Goal: Book appointment/travel/reservation

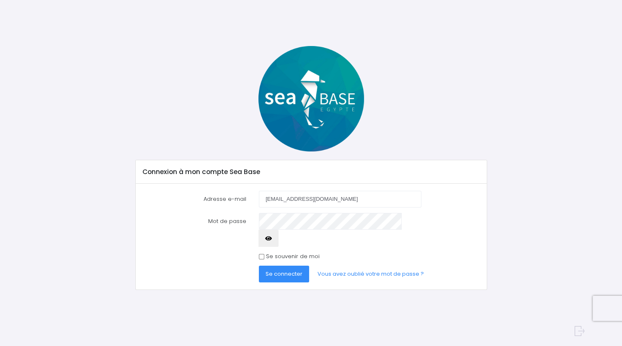
type input "[EMAIL_ADDRESS][DOMAIN_NAME]"
click at [98, 222] on div "Connexion à mon compte Sea Base Adresse e-mail bcousantien@gmail.com Mot de pas…" at bounding box center [311, 168] width 546 height 244
click at [291, 270] on span "Se connecter" at bounding box center [284, 274] width 37 height 8
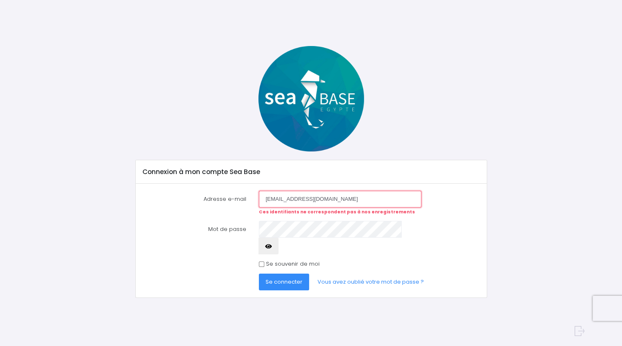
click at [353, 197] on input "[EMAIL_ADDRESS][DOMAIN_NAME]" at bounding box center [340, 199] width 162 height 17
drag, startPoint x: 103, startPoint y: 254, endPoint x: 110, endPoint y: 252, distance: 7.8
click at [103, 254] on div "Connexion à mon compte Sea Base Adresse e-mail bcousantien@gmail.com Ces identi…" at bounding box center [311, 172] width 546 height 252
click at [282, 274] on button "Se connecter" at bounding box center [284, 282] width 50 height 17
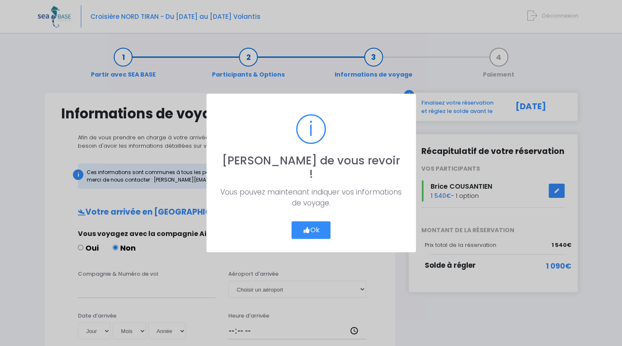
click at [321, 224] on button "Ok" at bounding box center [310, 231] width 39 height 18
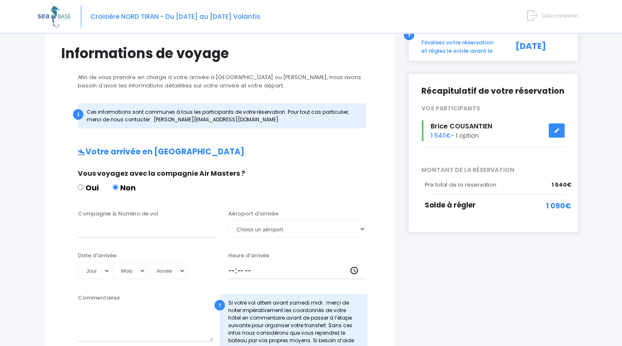
scroll to position [88, 0]
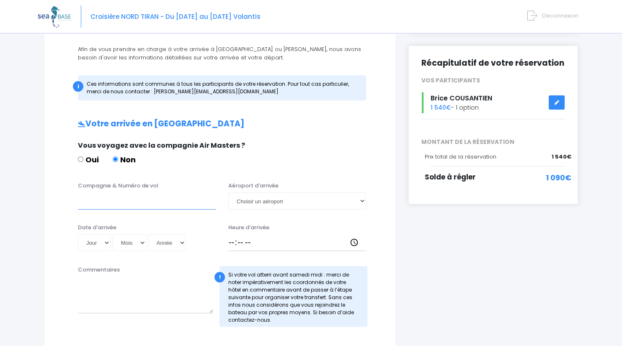
click at [130, 200] on input "Compagnie & Numéro de vol" at bounding box center [147, 201] width 138 height 17
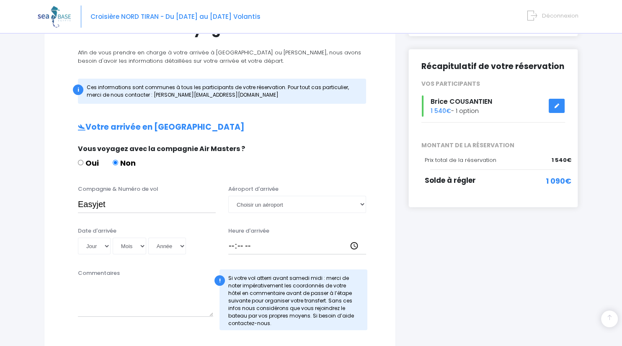
scroll to position [132, 0]
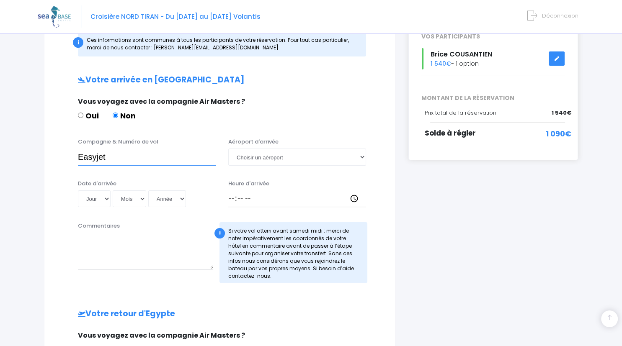
click at [121, 158] on input "Easyjet" at bounding box center [147, 157] width 138 height 17
click at [139, 153] on input "Easyjet" at bounding box center [147, 157] width 138 height 17
paste input "EJU4495"
type input "Easyjet - EJU4495"
select select "Hurghada"
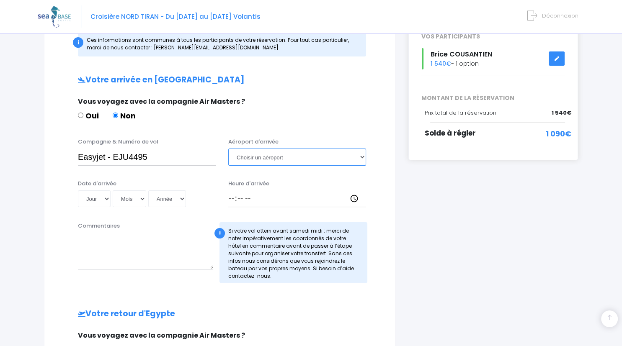
click option "Hurghada" at bounding box center [0, 0] width 0 height 0
click at [78, 191] on select "Jour 01 02 03 04 05 06 07 08 09 10 11 12 13 14 15 16 17 18 19 20 21 22 23 24 25…" at bounding box center [94, 199] width 33 height 17
select select "29"
click option "29" at bounding box center [0, 0] width 0 height 0
click at [113, 191] on select "Mois 01 02 03 04 05 06 07 08 09 10 11 12" at bounding box center [130, 199] width 34 height 17
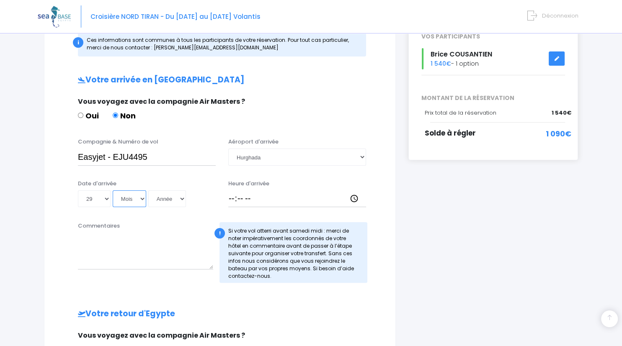
select select "11"
click option "11" at bounding box center [0, 0] width 0 height 0
click at [148, 191] on select "Année 2045 2044 2043 2042 2041 2040 2039 2038 2037 2036 2035 2034 2033 2032 203…" at bounding box center [167, 199] width 38 height 17
select select "2025"
click option "2025" at bounding box center [0, 0] width 0 height 0
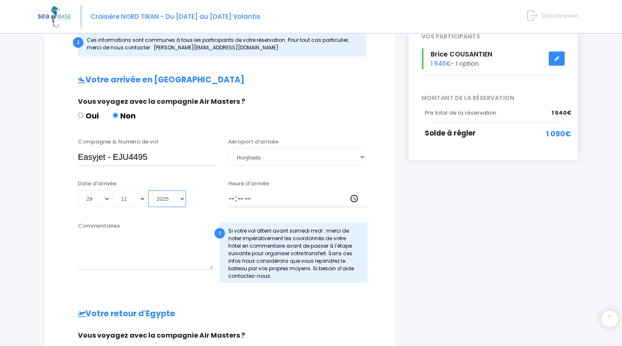
type input "[DATE]"
click at [231, 197] on input "Heure d'arrivée" at bounding box center [297, 199] width 138 height 17
type input "21:30"
click at [138, 266] on textarea "Commentaires" at bounding box center [145, 251] width 135 height 37
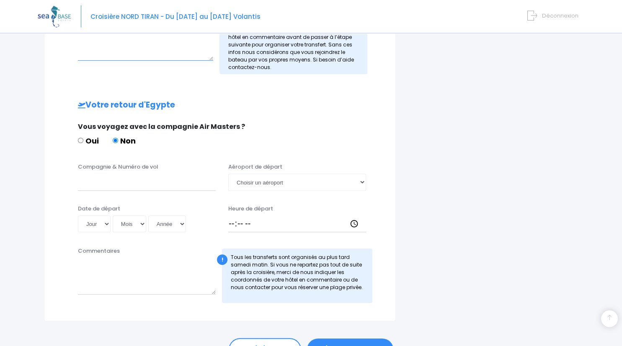
scroll to position [353, 0]
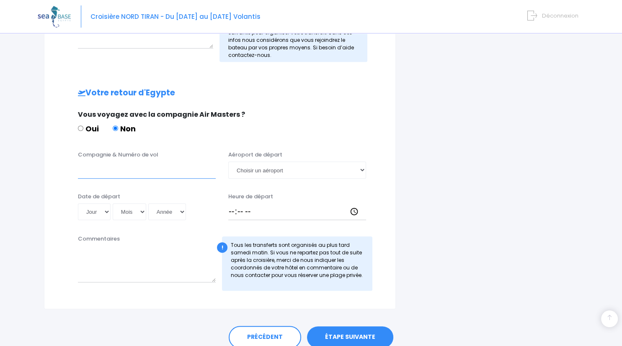
click at [100, 170] on input "Compagnie & Numéro de vol" at bounding box center [147, 170] width 138 height 17
click at [104, 168] on input "Compagnie & Numéro de vol" at bounding box center [147, 170] width 138 height 17
paste input "EJU4496"
type input "EASYJET - EJU4496"
click at [78, 204] on select "Jour 01 02 03 04 05 06 07 08 09 10 11 12 13 14 15 16 17 18 19 20 21 22 23 24 25…" at bounding box center [94, 212] width 33 height 17
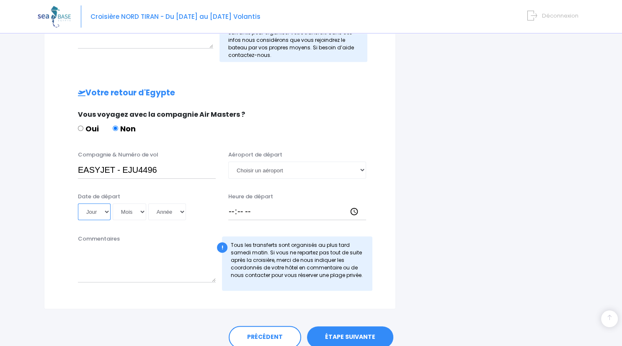
select select "06"
click option "06" at bounding box center [0, 0] width 0 height 0
click at [113, 204] on select "Mois 01 02 03 04 05 06 07 08 09 10 11 12" at bounding box center [130, 212] width 34 height 17
select select "12"
click option "12" at bounding box center [0, 0] width 0 height 0
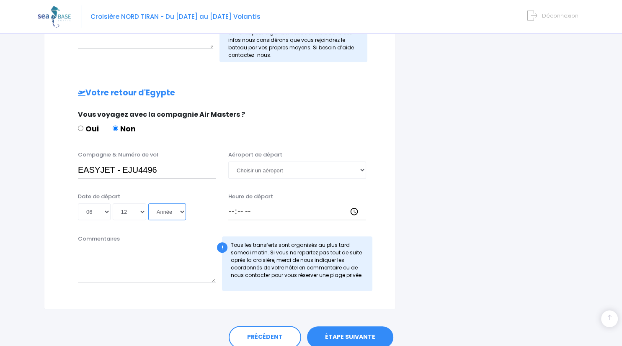
click at [148, 204] on select "Année 2045 2044 2043 2042 2041 2040 2039 2038 2037 2036 2035 2034 2033 2032 203…" at bounding box center [167, 212] width 38 height 17
select select "2025"
click option "2025" at bounding box center [0, 0] width 0 height 0
type input "[DATE]"
click at [228, 162] on select "Choisir un aéroport [GEOGRAPHIC_DATA][PERSON_NAME]" at bounding box center [297, 170] width 138 height 17
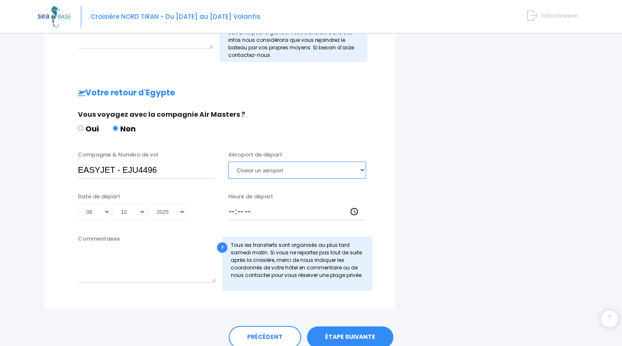
select select "Hurghada"
click option "Hurghada" at bounding box center [0, 0] width 0 height 0
click at [232, 210] on input "Heure de départ" at bounding box center [297, 212] width 138 height 17
type input "22:30"
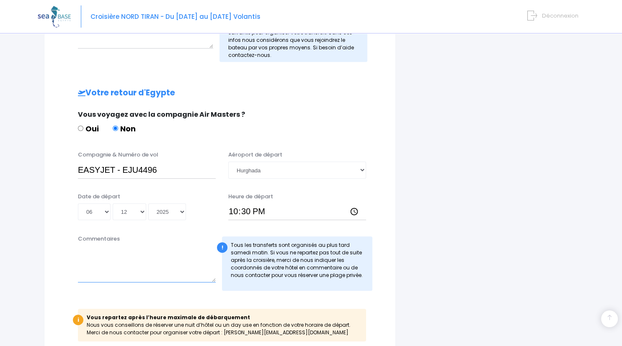
click at [128, 272] on textarea "Commentaires" at bounding box center [147, 264] width 138 height 37
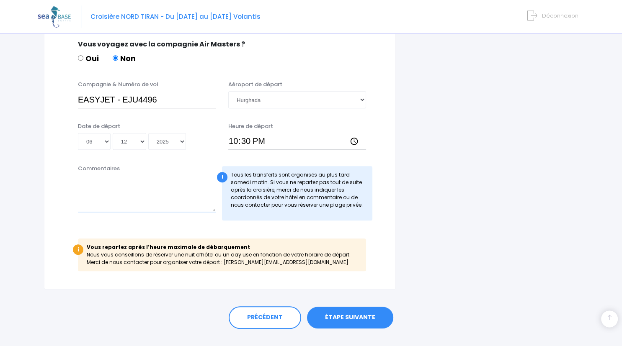
scroll to position [439, 0]
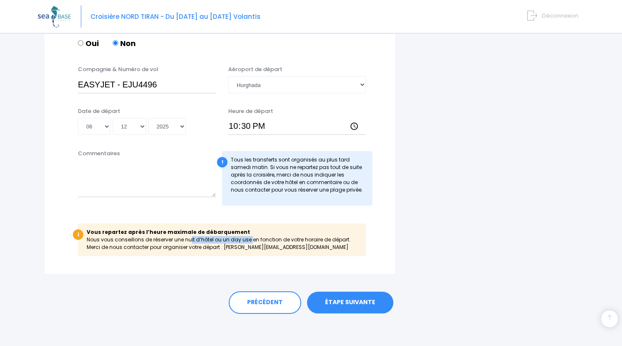
drag, startPoint x: 96, startPoint y: 239, endPoint x: 157, endPoint y: 237, distance: 60.7
click at [157, 237] on div "i Vous repartez après l’heure maximale de débarquement Nous vous conseillons de…" at bounding box center [222, 240] width 288 height 33
click at [134, 286] on div "PRÉCÉDENT ÉTAPE SUIVANTE" at bounding box center [311, 301] width 534 height 52
drag, startPoint x: 297, startPoint y: 247, endPoint x: 87, endPoint y: 239, distance: 210.4
click at [78, 238] on div "i Vous repartez après l’heure maximale de débarquement Nous vous conseillons de…" at bounding box center [222, 240] width 288 height 33
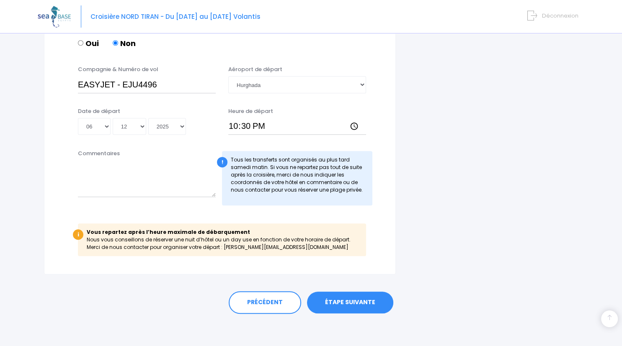
copy div "i Vous repartez après l’heure maximale de débarquement Nous vous conseillons de…"
click at [140, 294] on div "PRÉCÉDENT ÉTAPE SUIVANTE" at bounding box center [311, 302] width 500 height 23
click at [335, 301] on link "ÉTAPE SUIVANTE" at bounding box center [350, 303] width 86 height 22
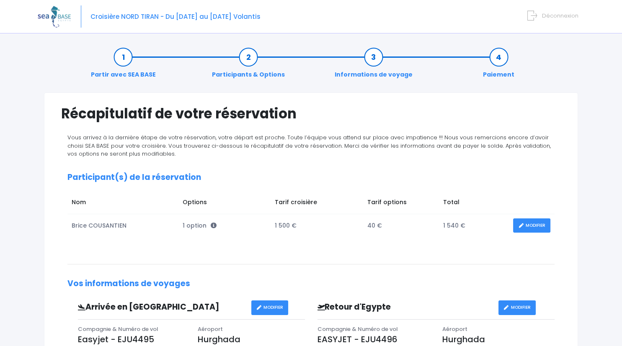
click at [539, 224] on link "MODIFIER" at bounding box center [531, 226] width 37 height 15
click at [529, 227] on link "MODIFIER" at bounding box center [531, 226] width 37 height 15
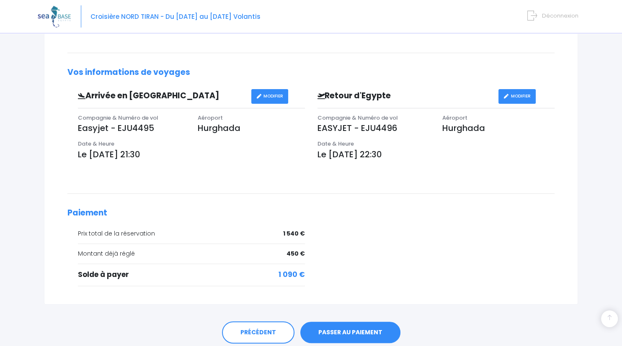
scroll to position [221, 0]
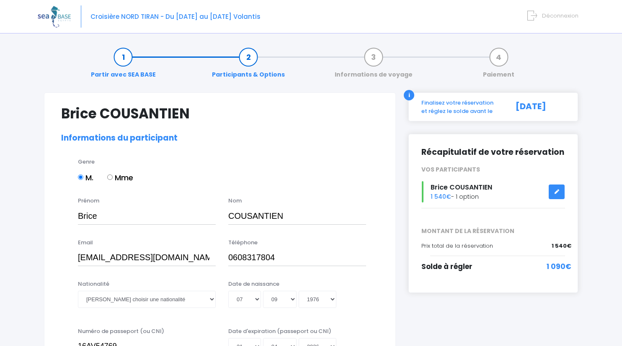
select select "N2"
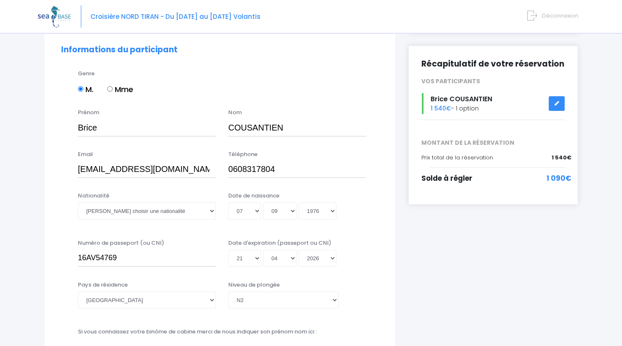
scroll to position [132, 0]
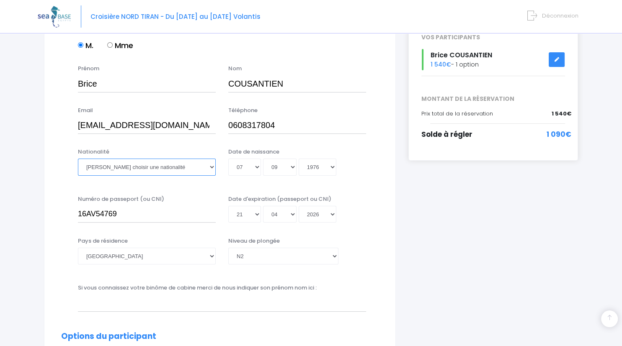
click at [78, 159] on select "Veuillez choisir une nationalité Afghane Albanaise Algerienne Allemande America…" at bounding box center [147, 167] width 138 height 17
select select "Française"
click option "Française" at bounding box center [0, 0] width 0 height 0
click at [228, 248] on select "Veuillez choisir un niveau de plongée Non plongeur Junior OW diver Adventure OW…" at bounding box center [283, 256] width 110 height 17
select select "N3"
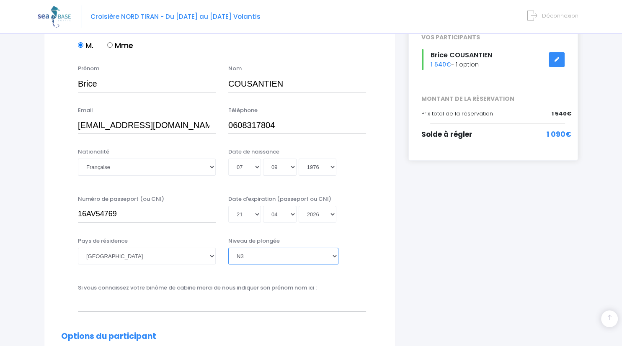
click option "N3" at bounding box center [0, 0] width 0 height 0
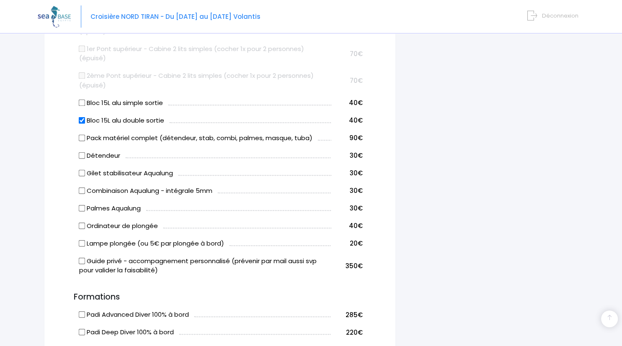
scroll to position [531, 0]
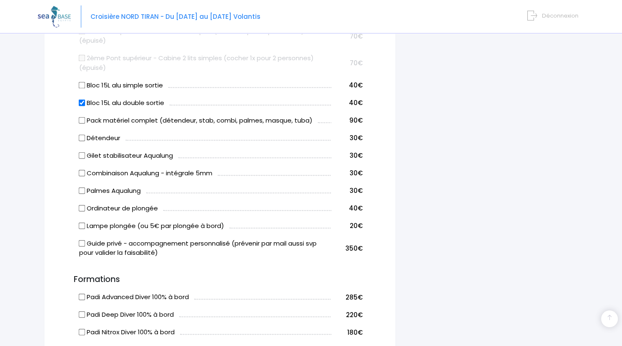
click at [87, 174] on label "Combinaison Aqualung - intégrale 5mm" at bounding box center [145, 174] width 133 height 10
click at [85, 174] on input "Combinaison Aqualung - intégrale 5mm" at bounding box center [82, 173] width 7 height 7
checkbox input "true"
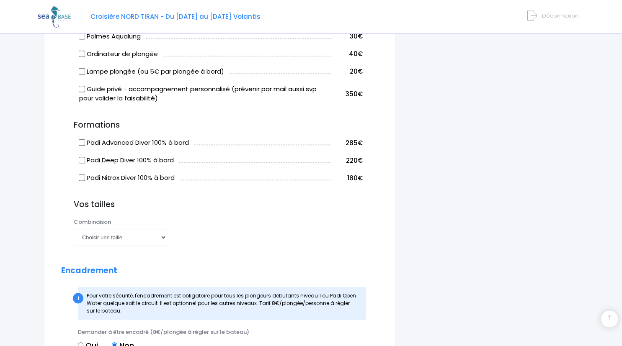
scroll to position [707, 0]
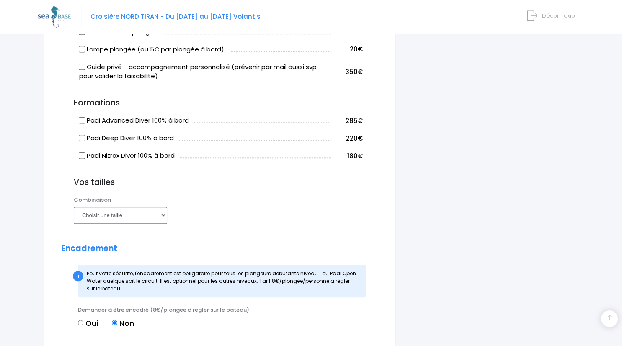
click at [74, 207] on select "Choisir une taille XS S M ML L XL XXL" at bounding box center [120, 215] width 93 height 17
select select "XL"
click option "XL" at bounding box center [0, 0] width 0 height 0
click at [261, 228] on div "Palmes Choisir une taille 36/37 38/39 40/41 42/43 44/45 46/47 Combinaison Chois…" at bounding box center [225, 212] width 317 height 33
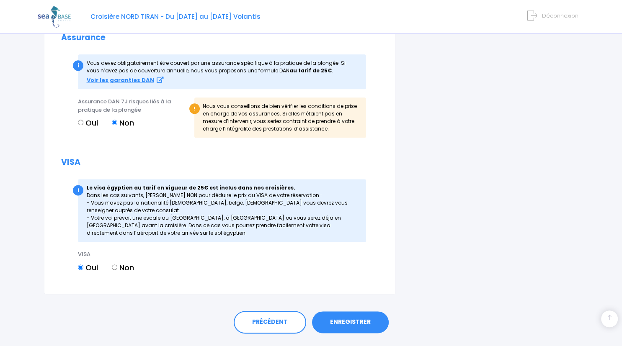
scroll to position [1045, 0]
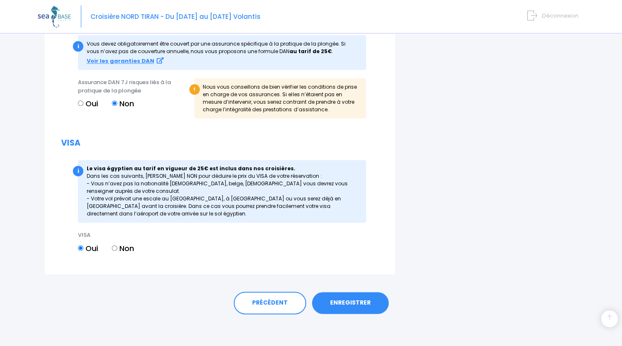
click at [355, 303] on link "ENREGISTRER" at bounding box center [350, 303] width 77 height 22
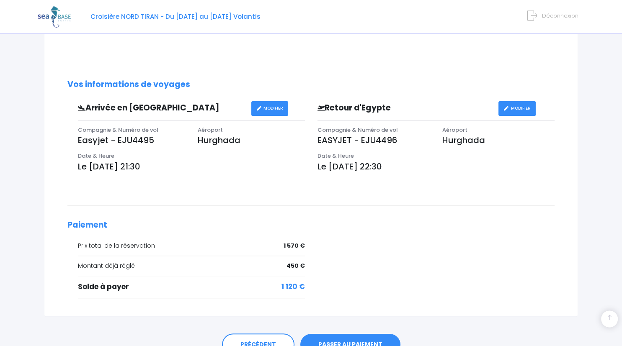
scroll to position [241, 0]
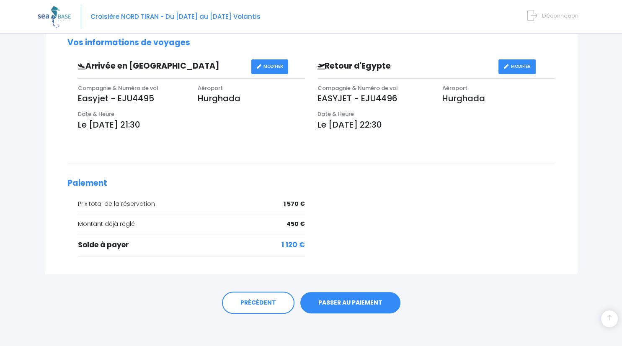
drag, startPoint x: 412, startPoint y: 126, endPoint x: 317, endPoint y: 129, distance: 95.6
click at [317, 129] on div "Date & Heure Le 06/12/2025 à 22:30" at bounding box center [436, 123] width 250 height 26
drag, startPoint x: 332, startPoint y: 126, endPoint x: 339, endPoint y: 126, distance: 7.1
copy p "Le 06/12/2025 à 22:30"
